Goal: Use online tool/utility: Use online tool/utility

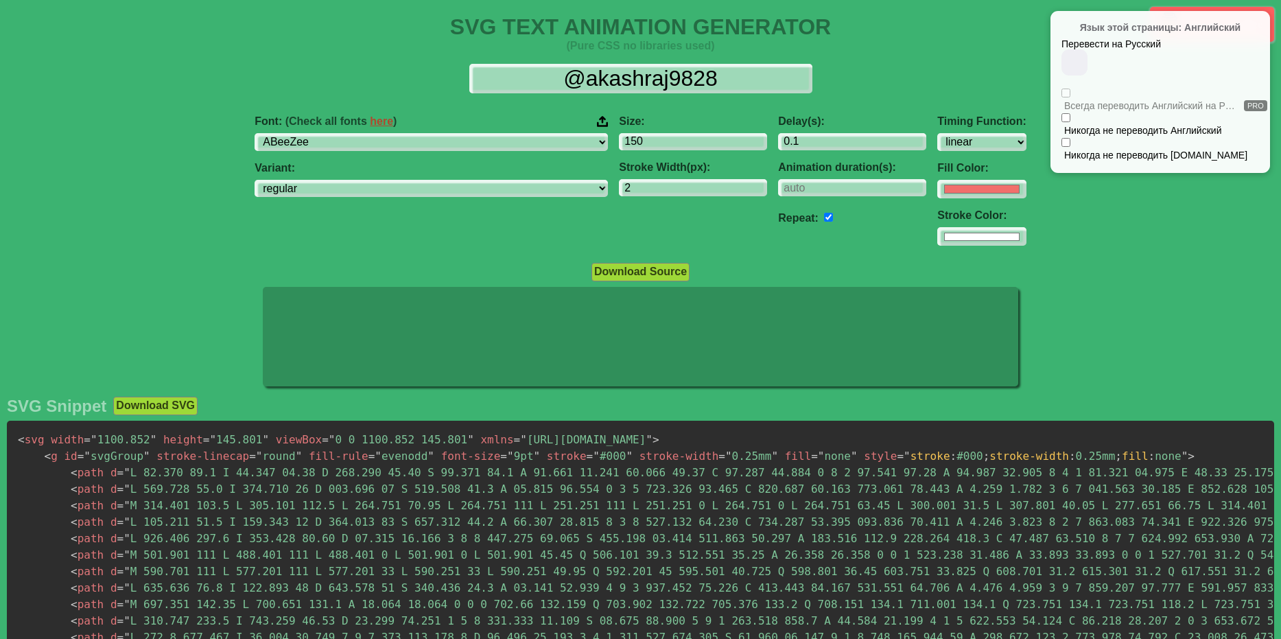
select select "linear"
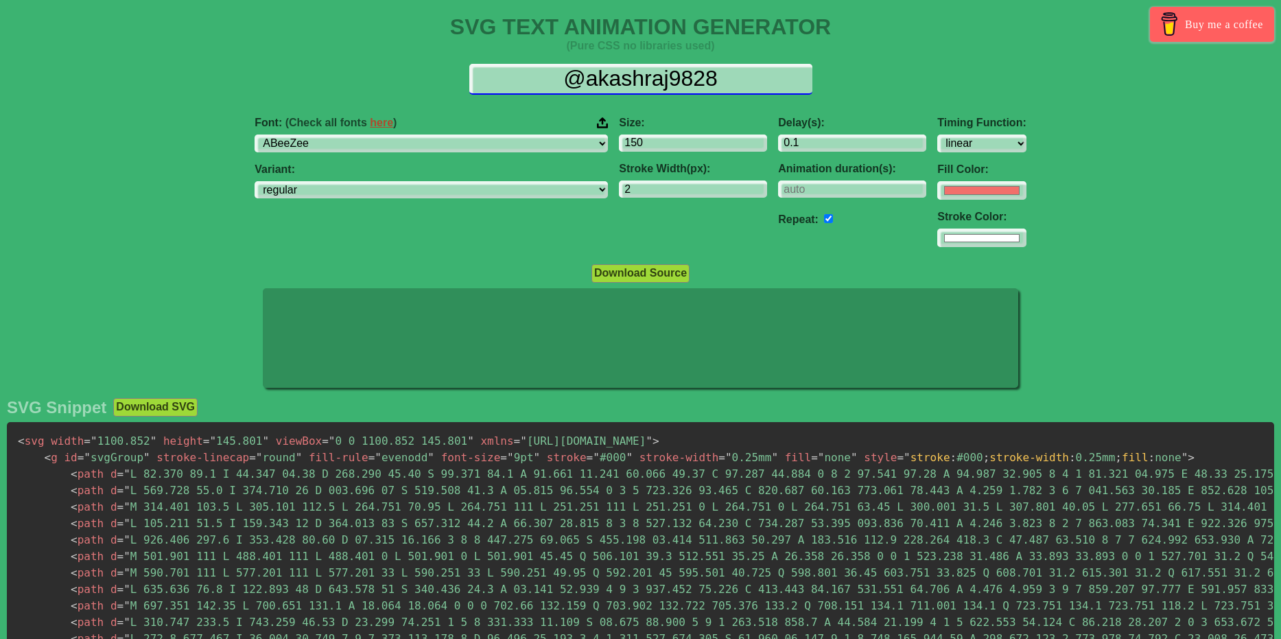
drag, startPoint x: 738, startPoint y: 79, endPoint x: 522, endPoint y: 79, distance: 216.2
click at [522, 79] on input "@akashraj9828" at bounding box center [640, 79] width 343 height 31
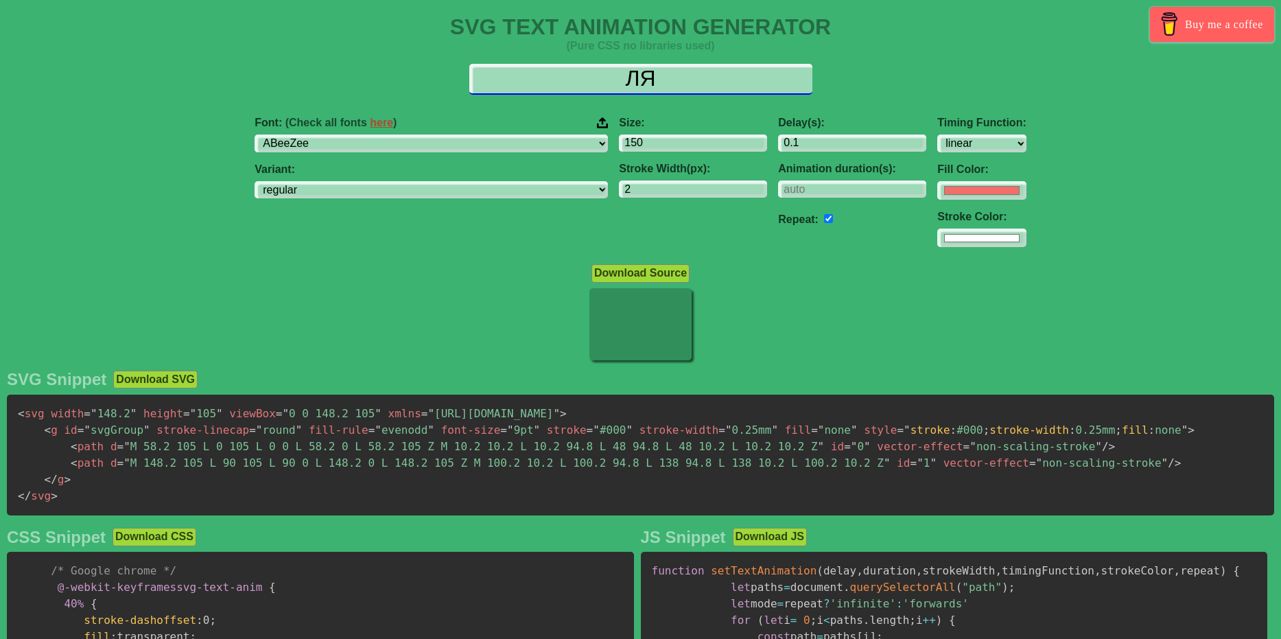
type input "[PERSON_NAME]"
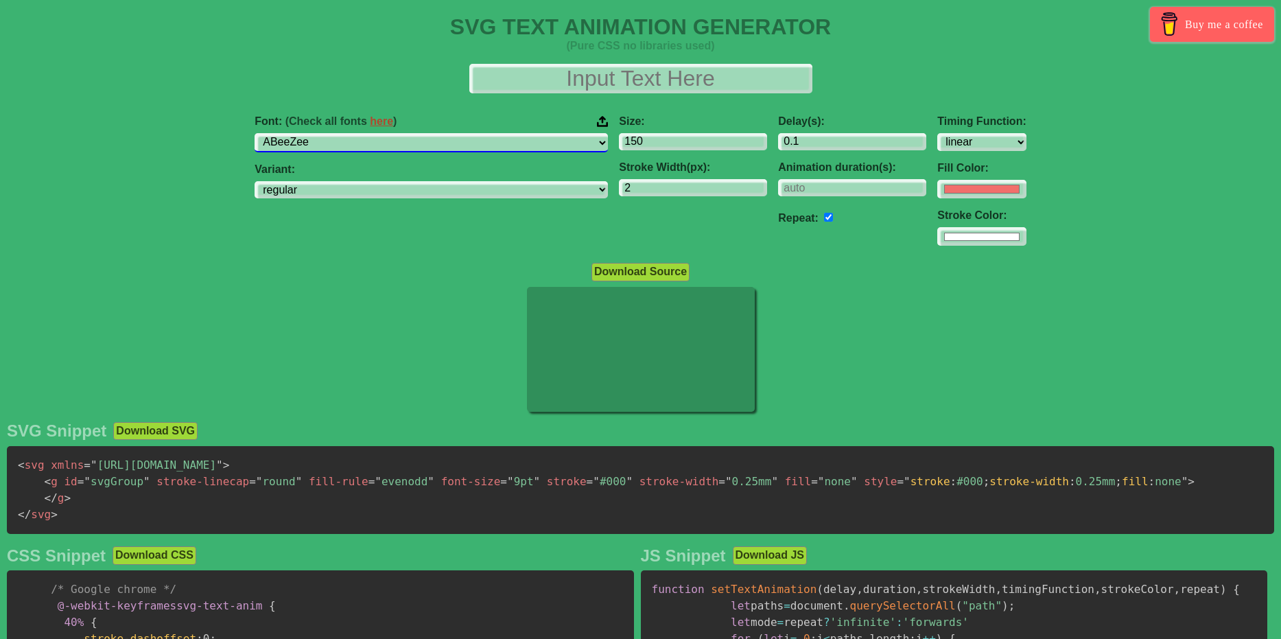
click at [399, 150] on select "ABeeZee [PERSON_NAME] Display AR One Sans [PERSON_NAME] Libre Aboreto Abril Fat…" at bounding box center [431, 142] width 353 height 19
select select "Aclonica"
click at [342, 133] on select "ABeeZee [PERSON_NAME] Display AR One Sans [PERSON_NAME] Libre Aboreto Abril Fat…" at bounding box center [431, 142] width 353 height 19
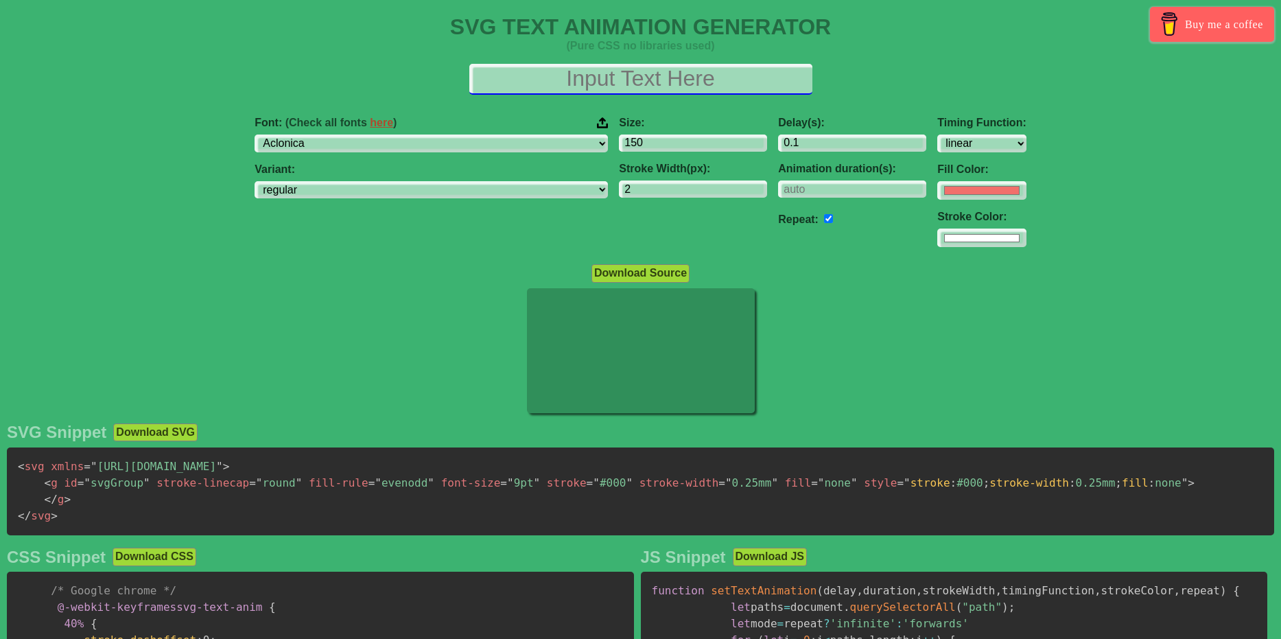
click at [591, 67] on input "text" at bounding box center [640, 79] width 343 height 31
type input "саууа"
